Goal: Transaction & Acquisition: Subscribe to service/newsletter

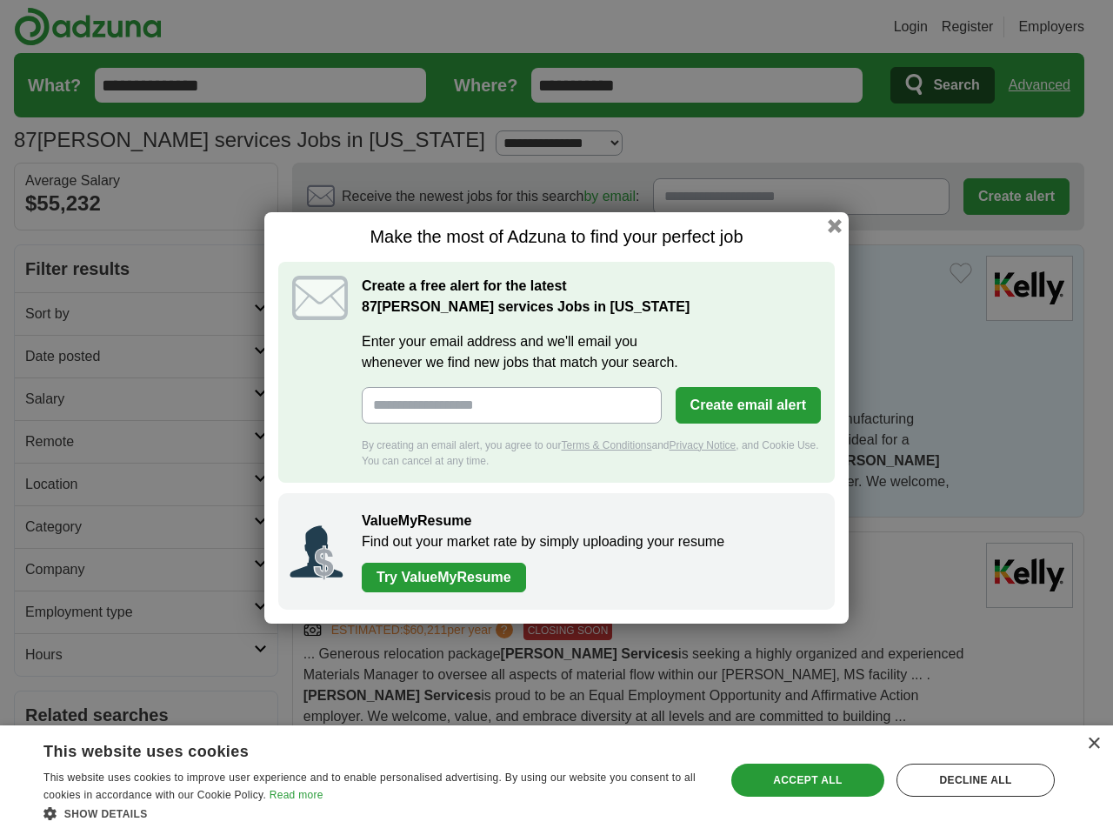
click at [557, 418] on input "Enter your email address and we'll email you whenever we find new jobs that mat…" at bounding box center [512, 405] width 300 height 37
click at [748, 405] on button "Create email alert" at bounding box center [748, 405] width 145 height 37
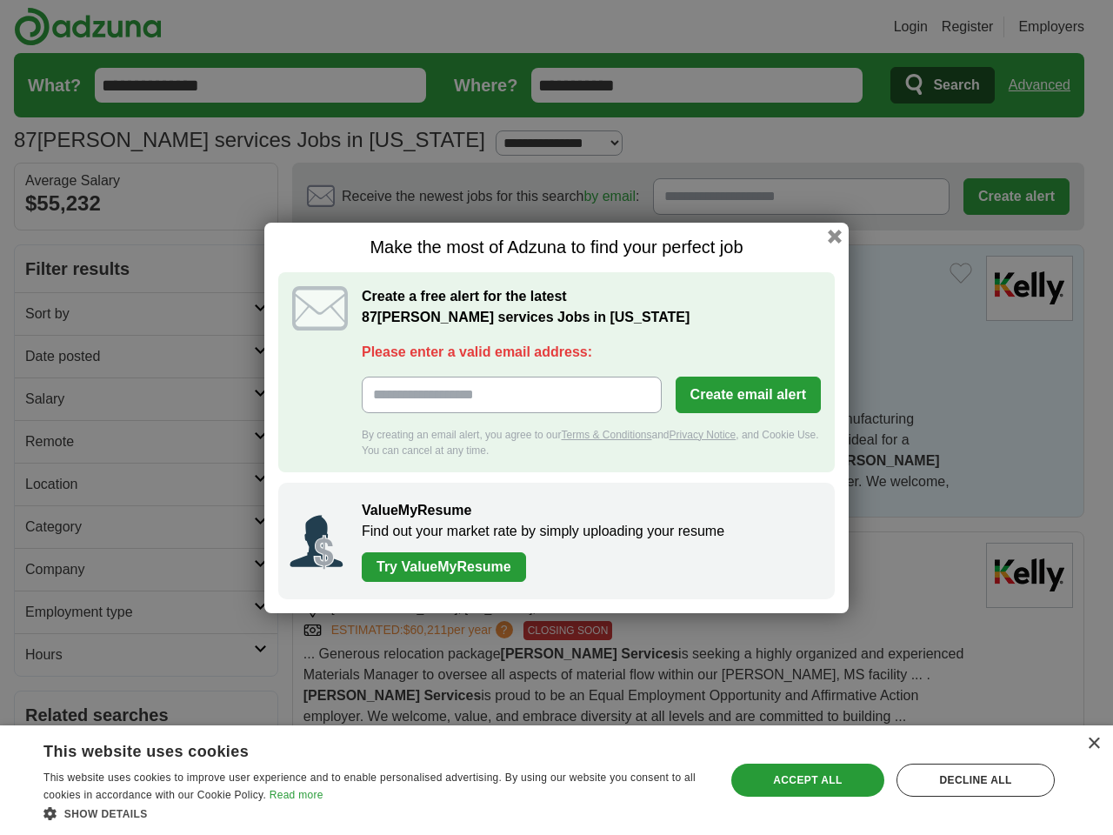
click at [835, 225] on div "Make the most of Adzuna to find your perfect job Create a free alert for the la…" at bounding box center [556, 418] width 585 height 391
click at [1093, 744] on div "×" at bounding box center [1093, 744] width 13 height 13
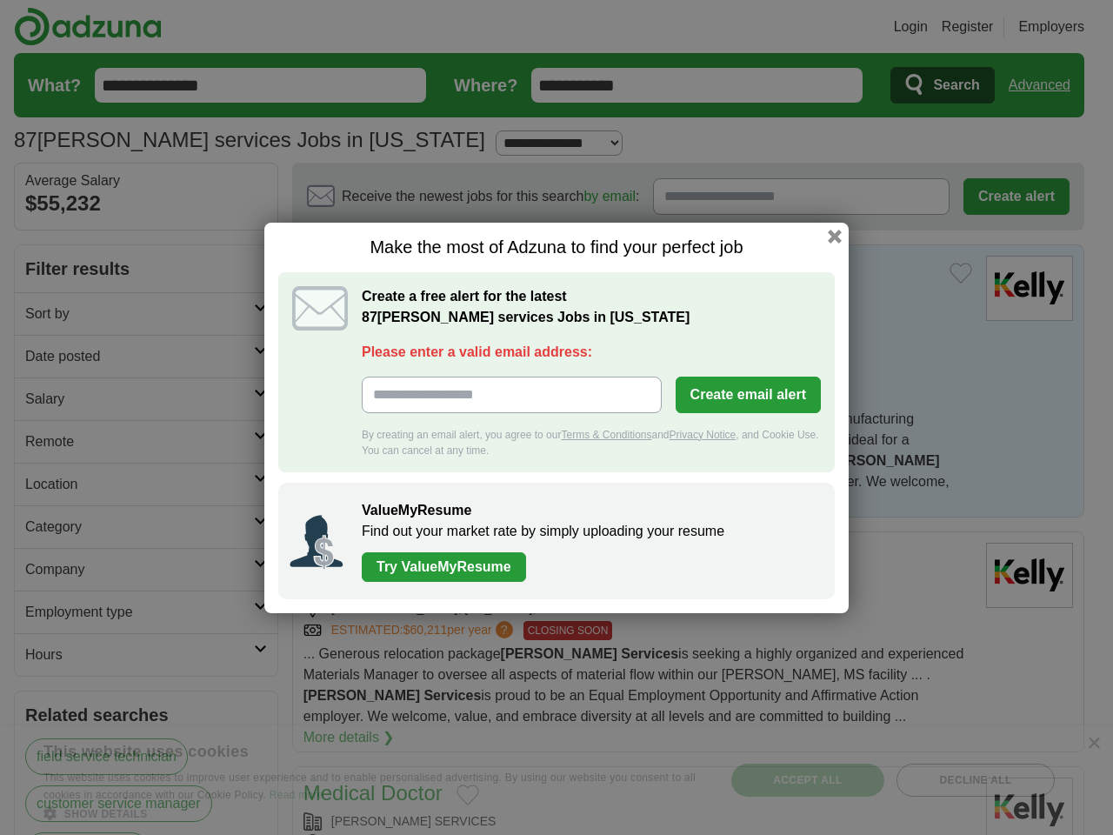
click at [374, 813] on div "Make the most of Adzuna to find your perfect job Create a free alert for the la…" at bounding box center [556, 417] width 1113 height 835
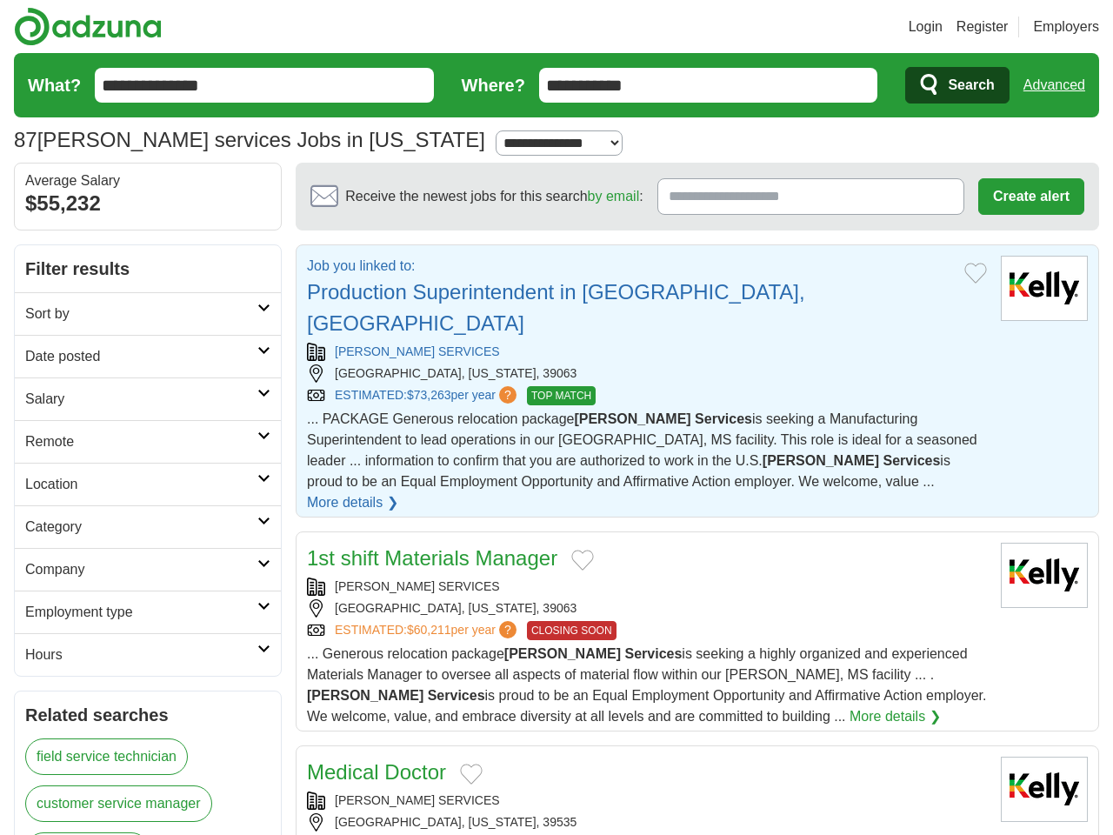
click at [808, 792] on div "[PERSON_NAME] SERVICES [GEOGRAPHIC_DATA], [US_STATE], 39535 ESTIMATED: $120,956…" at bounding box center [647, 823] width 680 height 63
